Goal: Transaction & Acquisition: Purchase product/service

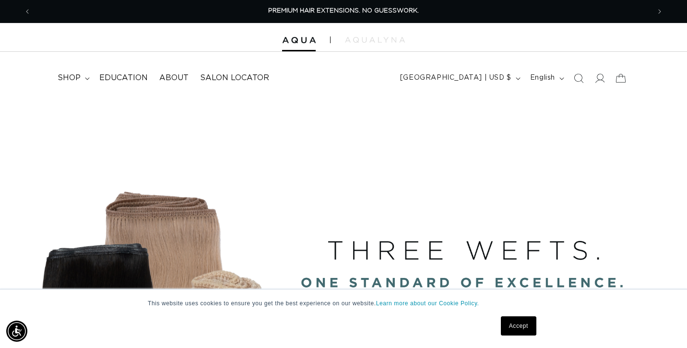
click at [516, 326] on link "Accept" at bounding box center [519, 325] width 36 height 19
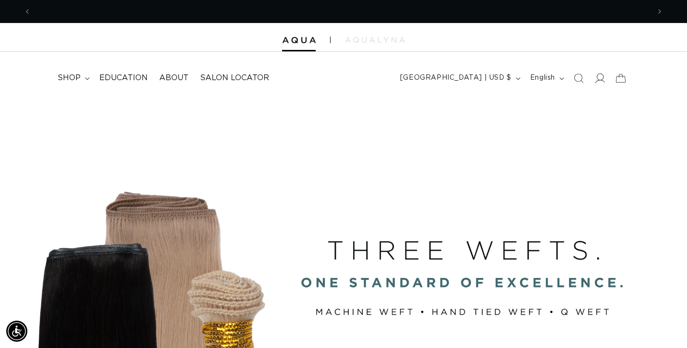
scroll to position [0, 619]
click at [601, 76] on icon at bounding box center [600, 78] width 10 height 10
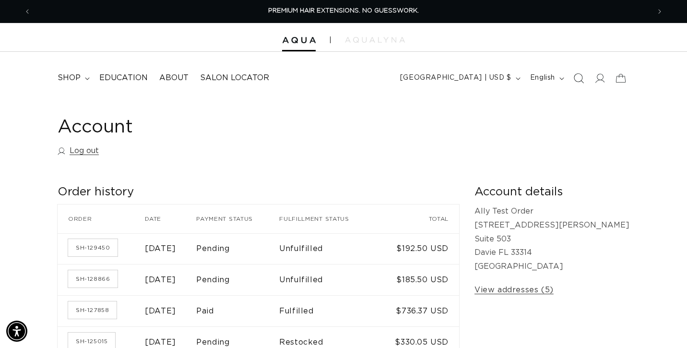
click at [579, 79] on icon "Search" at bounding box center [578, 78] width 10 height 10
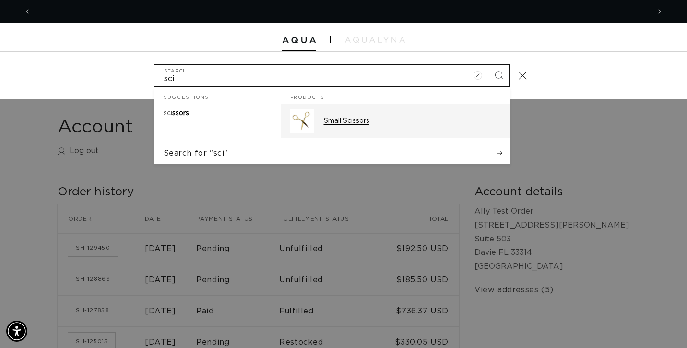
scroll to position [0, 619]
type input "sci"
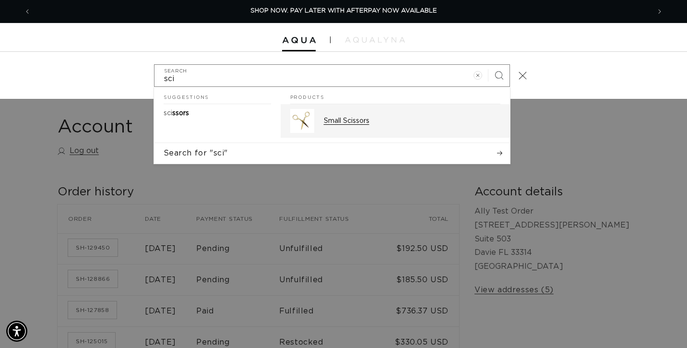
click at [360, 117] on p "Small Scissors" at bounding box center [412, 121] width 177 height 9
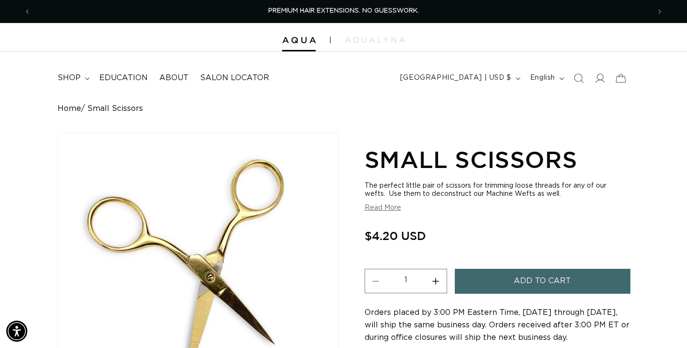
click at [481, 281] on button "Add to cart" at bounding box center [543, 281] width 176 height 24
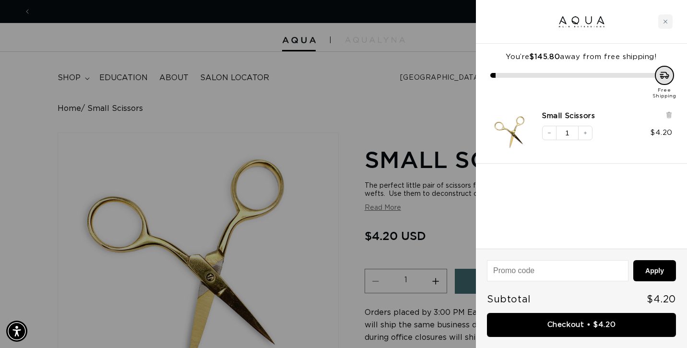
scroll to position [0, 619]
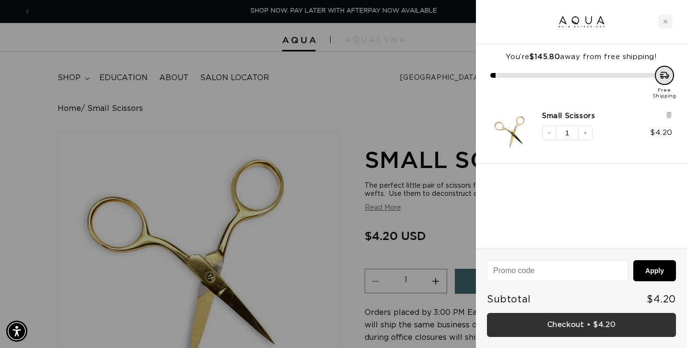
click at [587, 323] on link "Checkout • $4.20" at bounding box center [581, 325] width 189 height 24
